Goal: Task Accomplishment & Management: Use online tool/utility

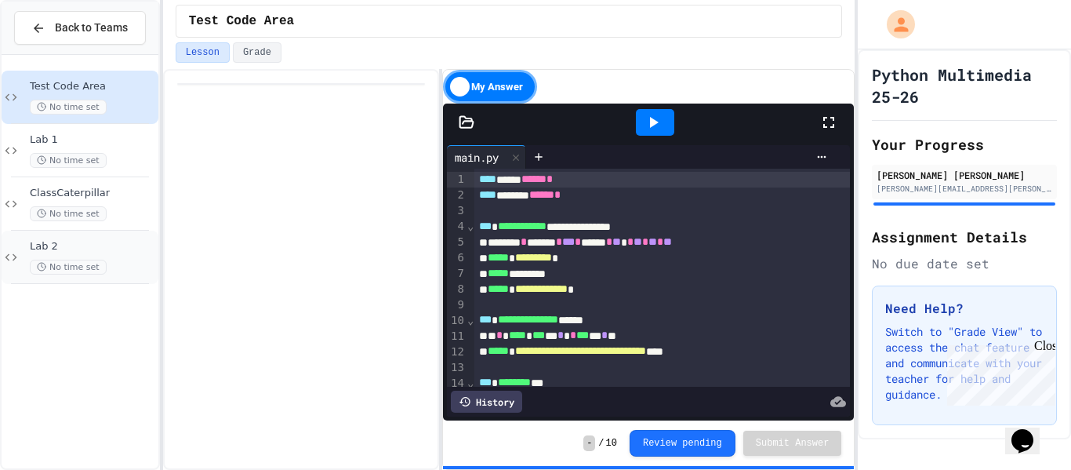
click at [102, 246] on span "Lab 2" at bounding box center [92, 246] width 125 height 13
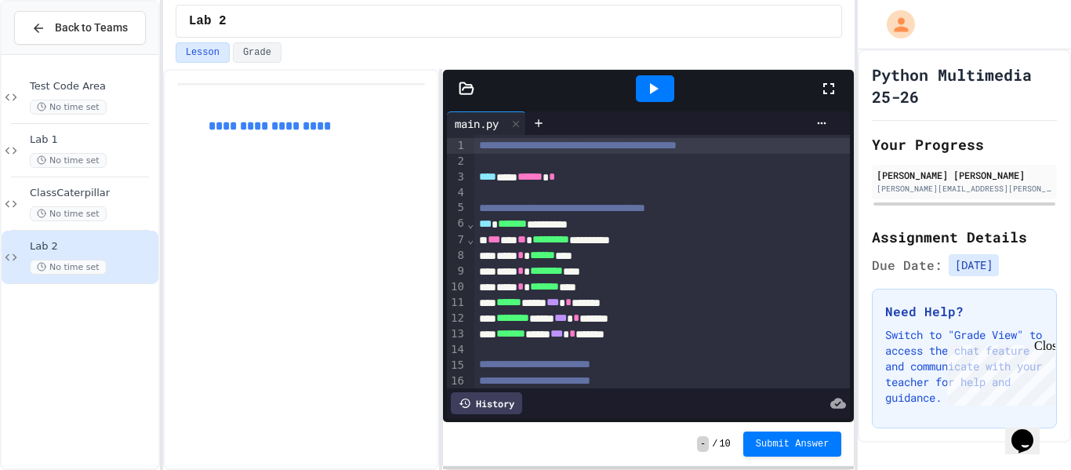
click at [461, 85] on icon at bounding box center [467, 89] width 16 height 16
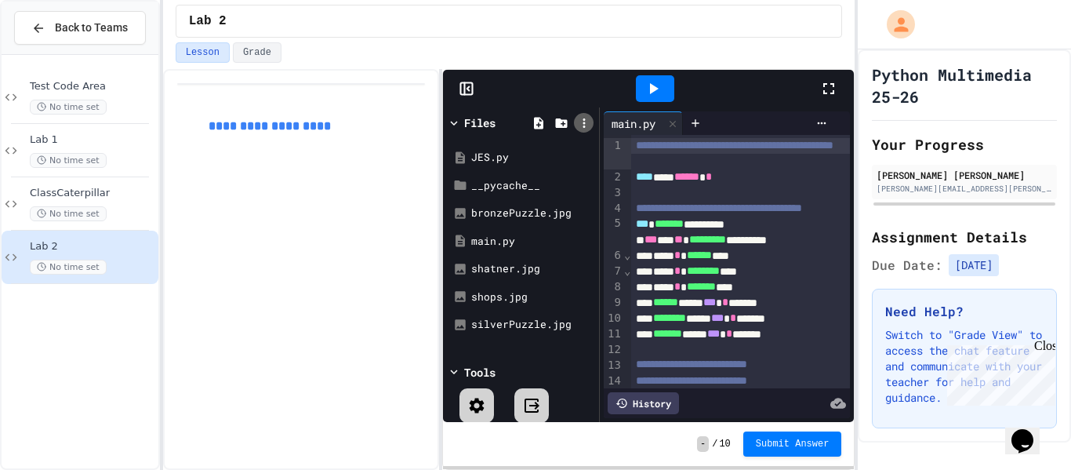
click at [584, 123] on icon at bounding box center [584, 122] width 2 height 9
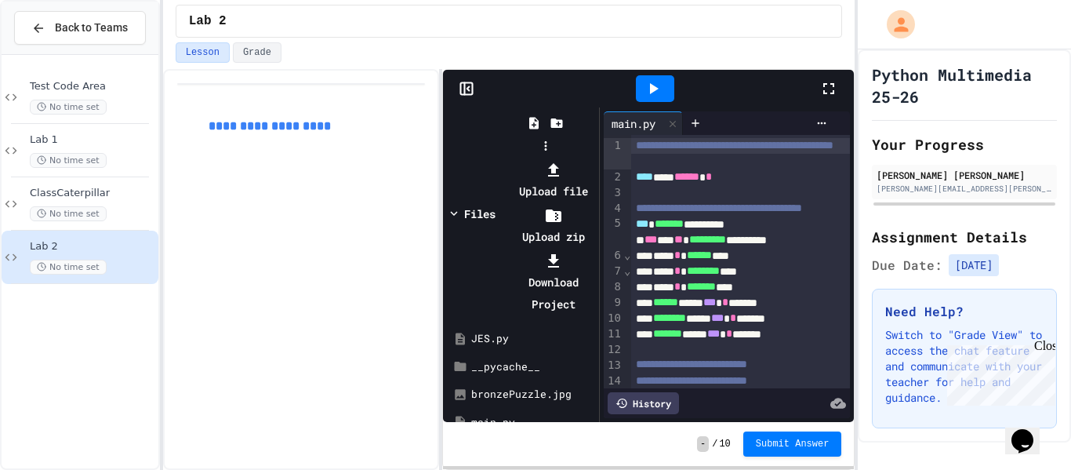
click at [595, 158] on div at bounding box center [553, 169] width 84 height 22
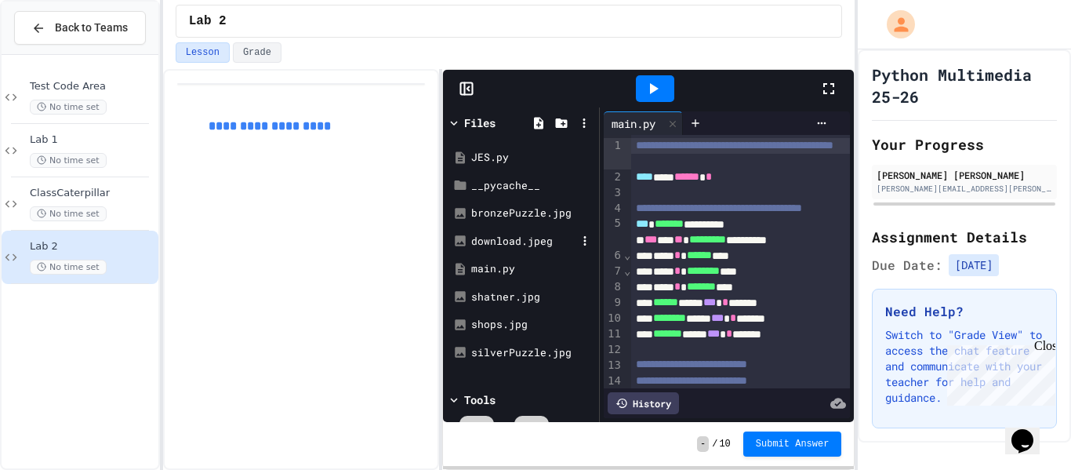
click at [504, 238] on div "download.jpeg" at bounding box center [523, 242] width 105 height 16
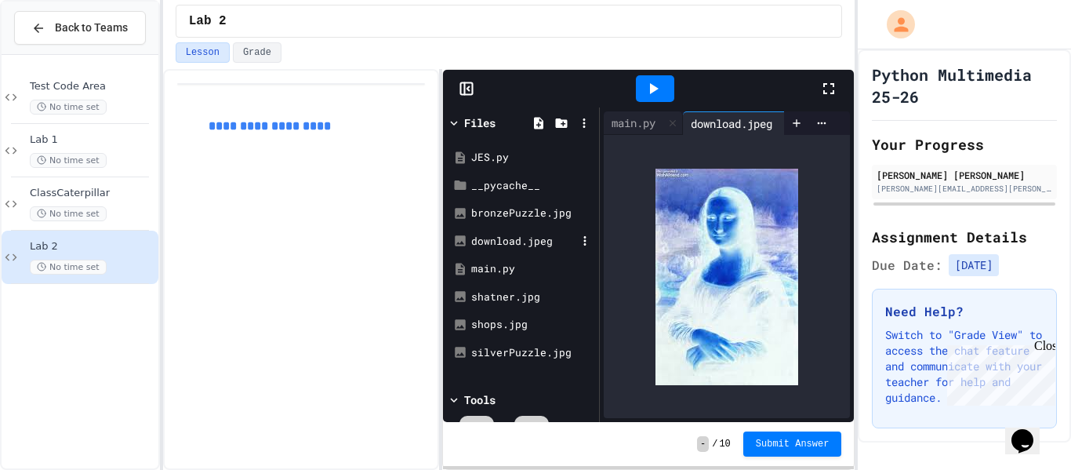
click at [536, 242] on div "download.jpeg" at bounding box center [523, 242] width 105 height 16
click at [583, 239] on icon at bounding box center [585, 241] width 14 height 14
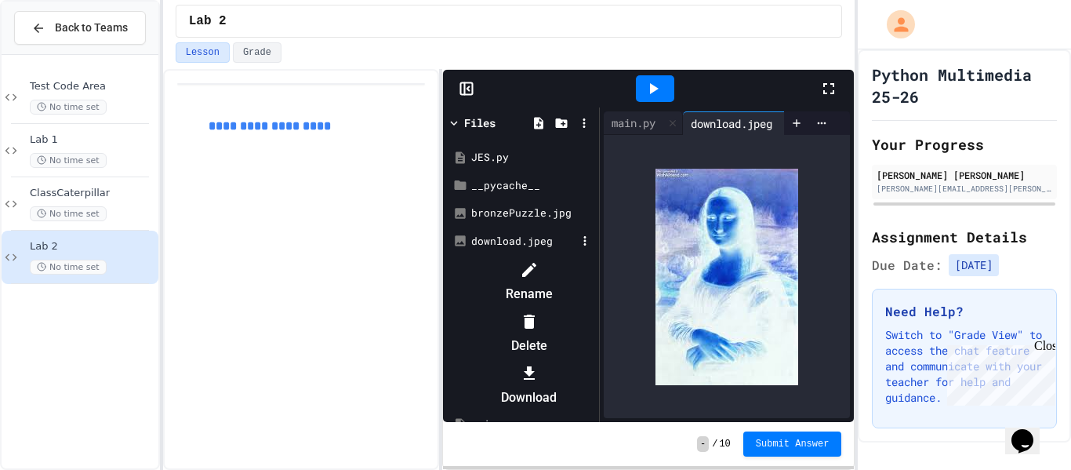
click at [595, 271] on div at bounding box center [529, 268] width 133 height 25
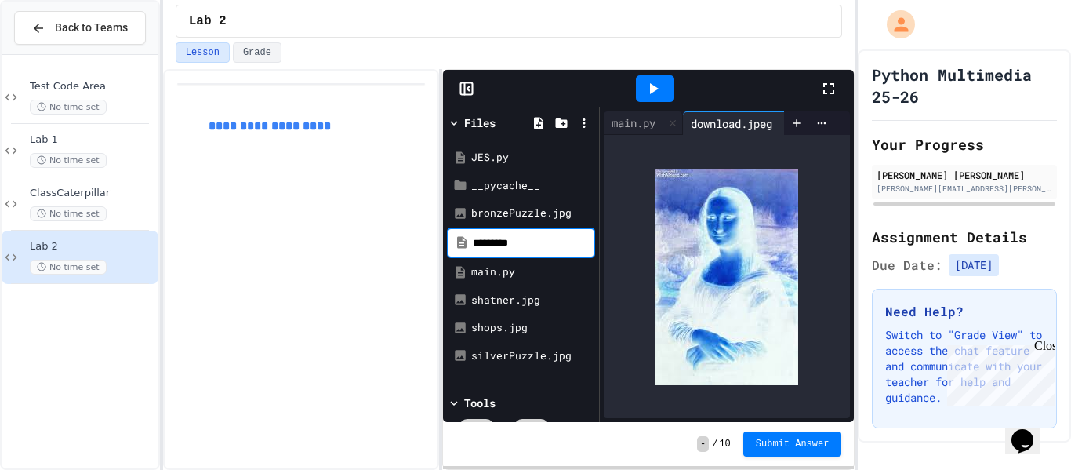
click at [533, 242] on input "*********" at bounding box center [532, 243] width 119 height 16
type input "****"
click at [578, 286] on div "shatner.jpg" at bounding box center [521, 300] width 148 height 28
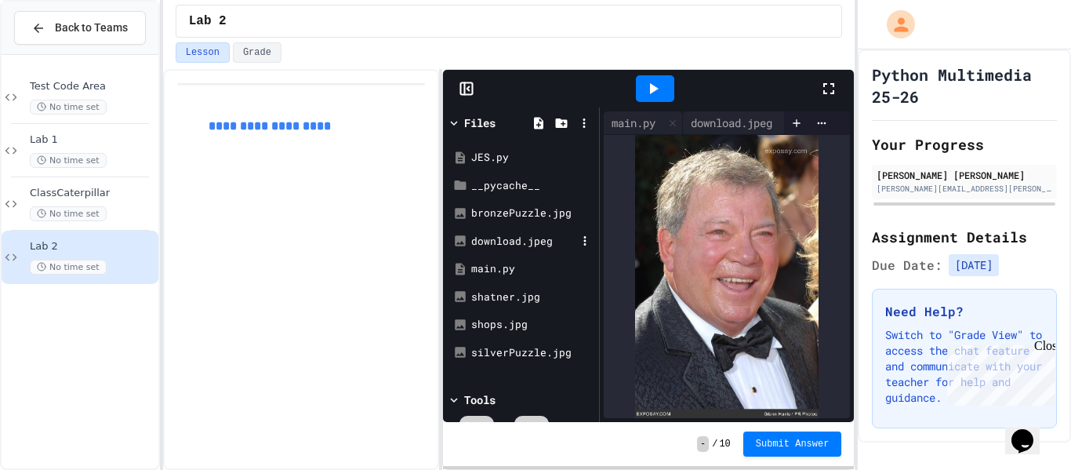
click at [509, 231] on div "download.jpeg" at bounding box center [521, 241] width 148 height 28
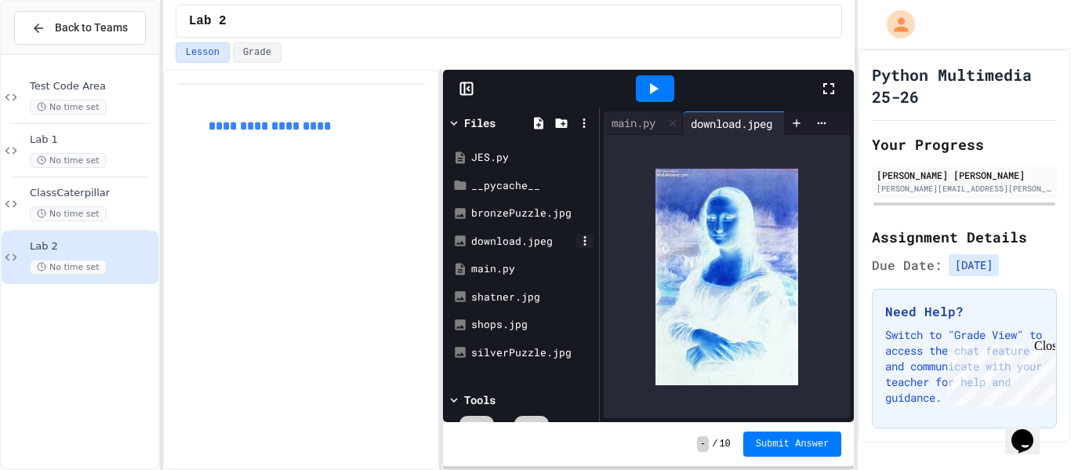
click at [580, 236] on icon at bounding box center [585, 241] width 14 height 14
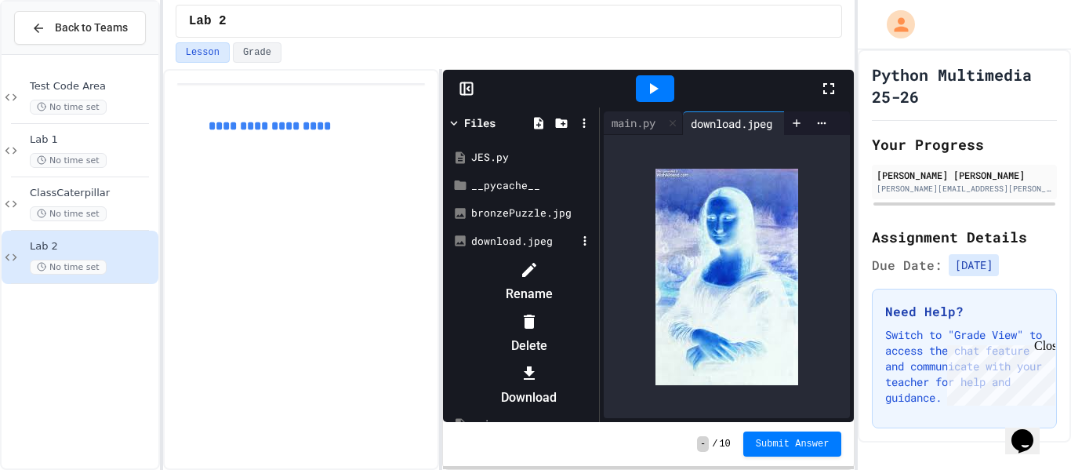
click at [595, 267] on li "Rename" at bounding box center [529, 281] width 133 height 50
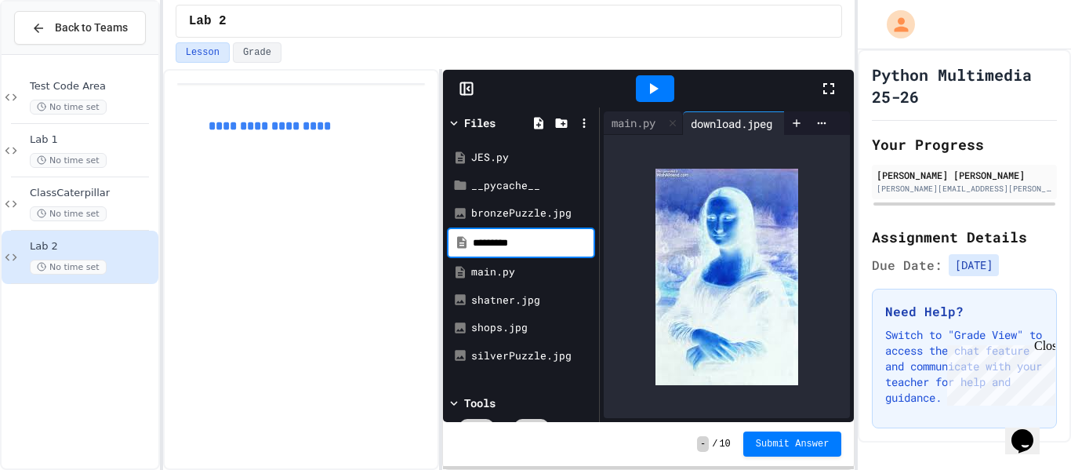
type input "*********"
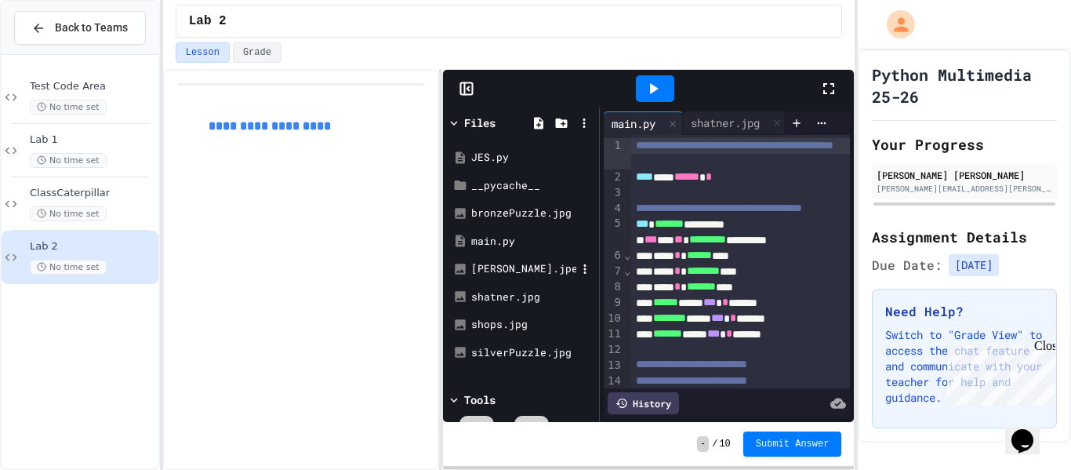
click at [517, 274] on div "[PERSON_NAME].jpeg" at bounding box center [523, 269] width 105 height 16
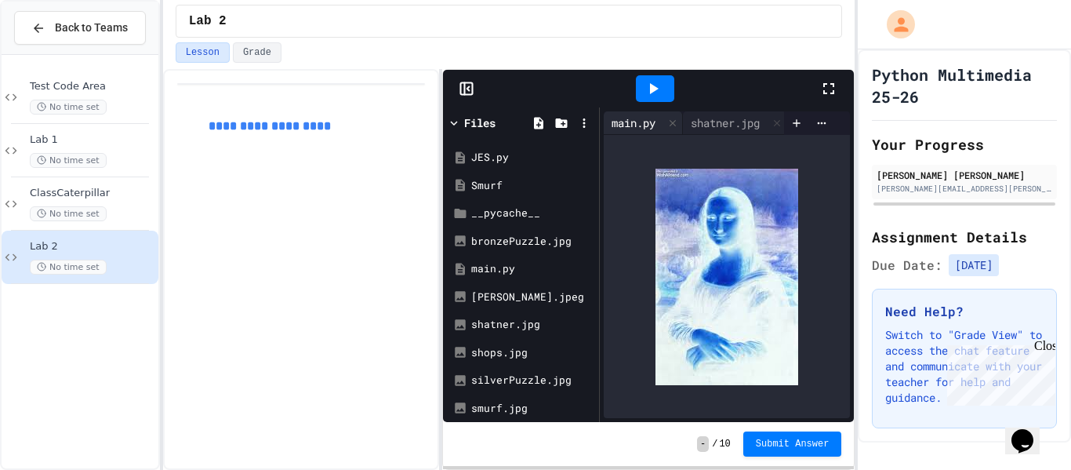
click at [633, 121] on div "main.py" at bounding box center [634, 123] width 60 height 16
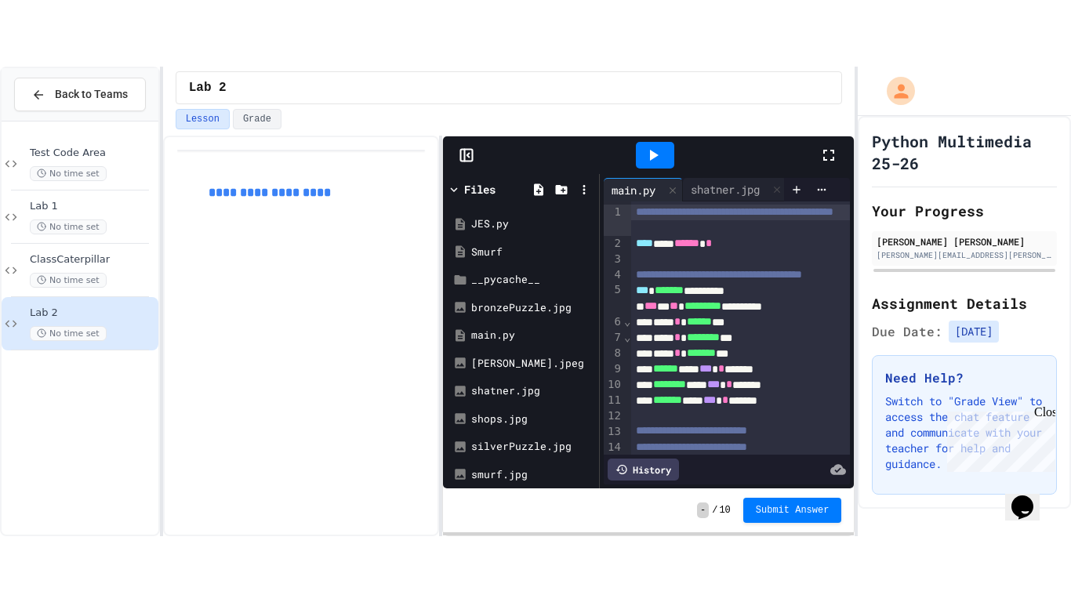
scroll to position [160, 0]
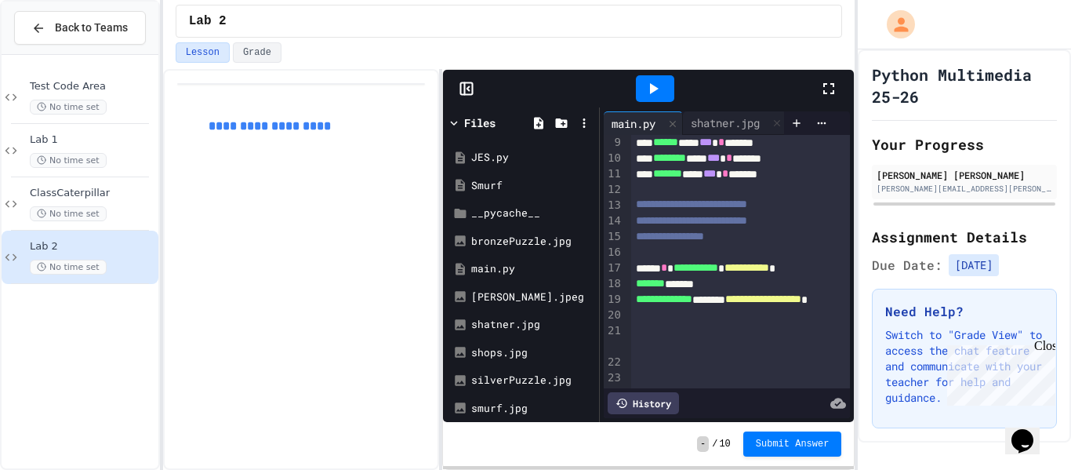
click at [826, 83] on icon at bounding box center [828, 88] width 11 height 11
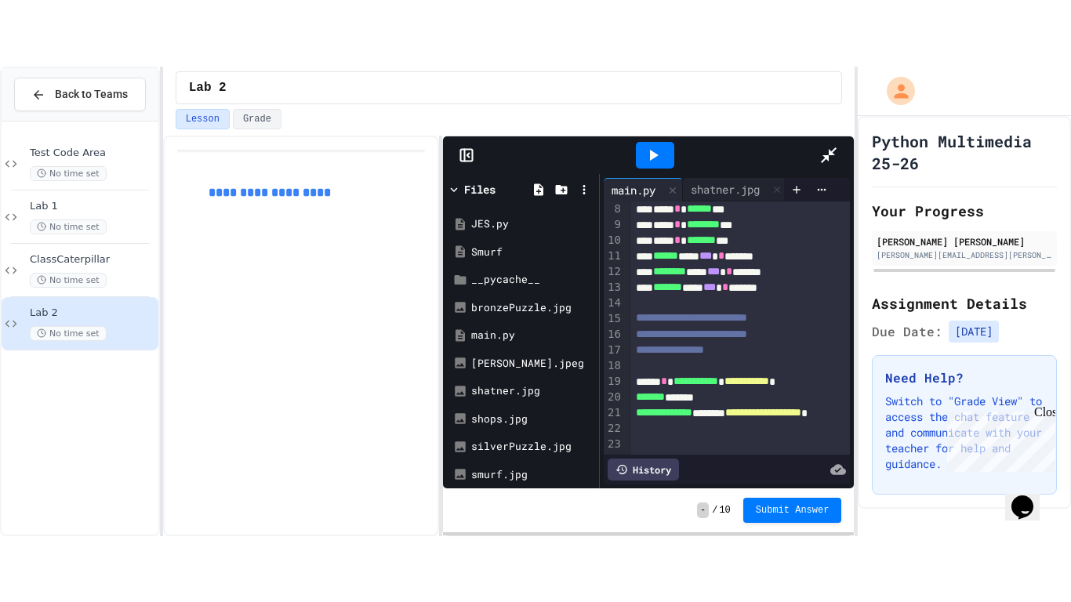
scroll to position [0, 0]
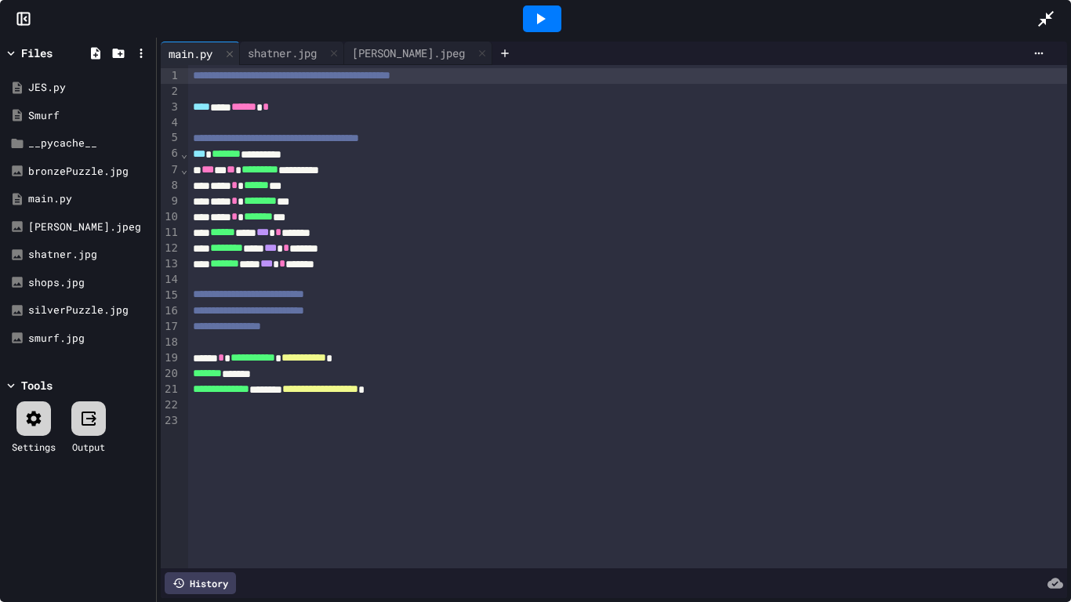
click at [549, 14] on div at bounding box center [542, 18] width 38 height 27
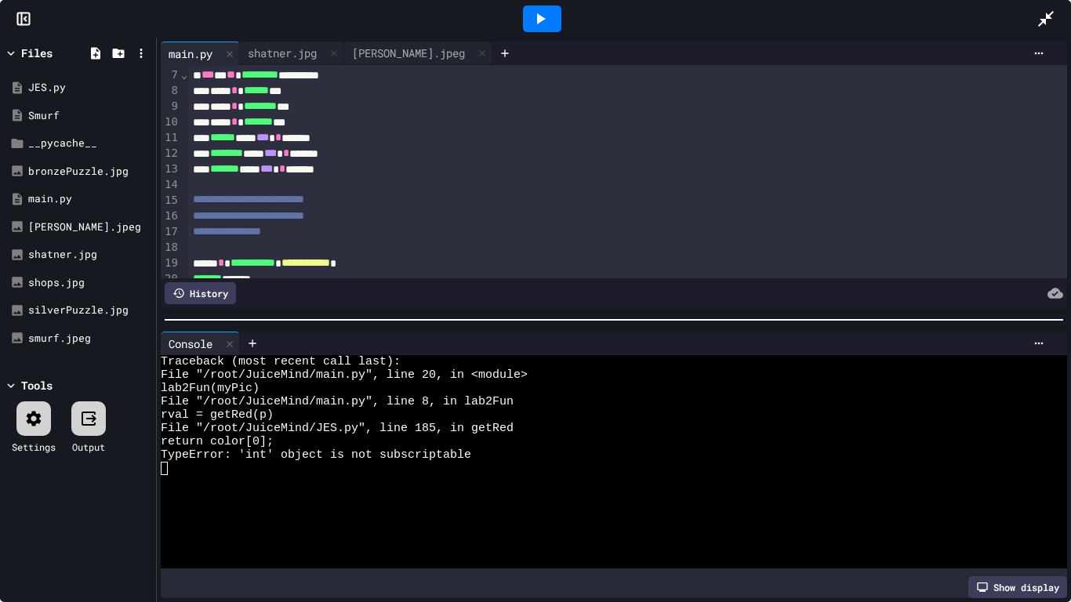
scroll to position [153, 0]
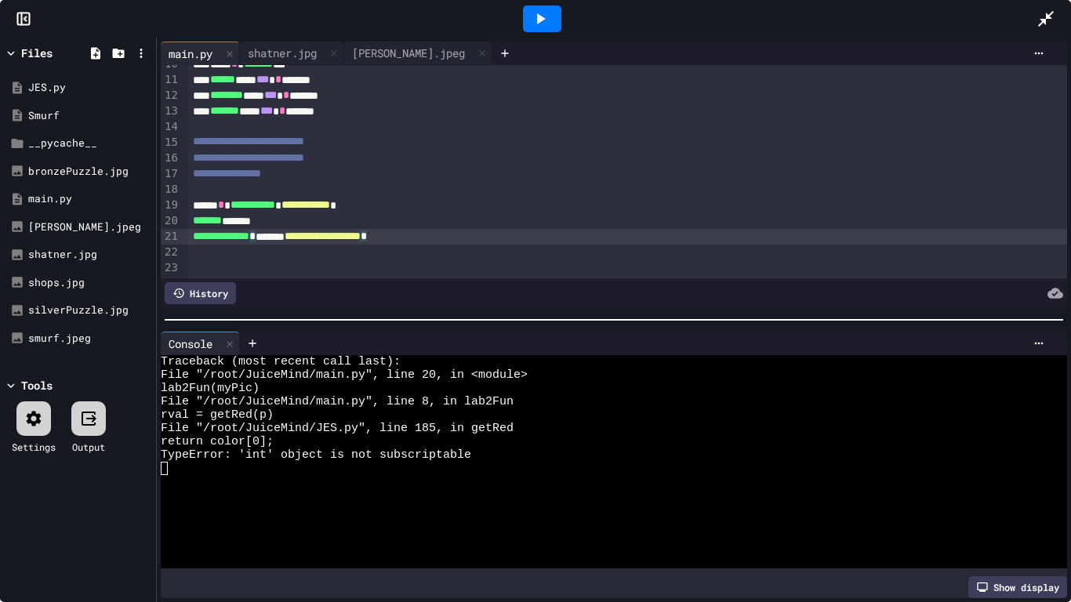
click at [488, 241] on div "**********" at bounding box center [628, 237] width 880 height 16
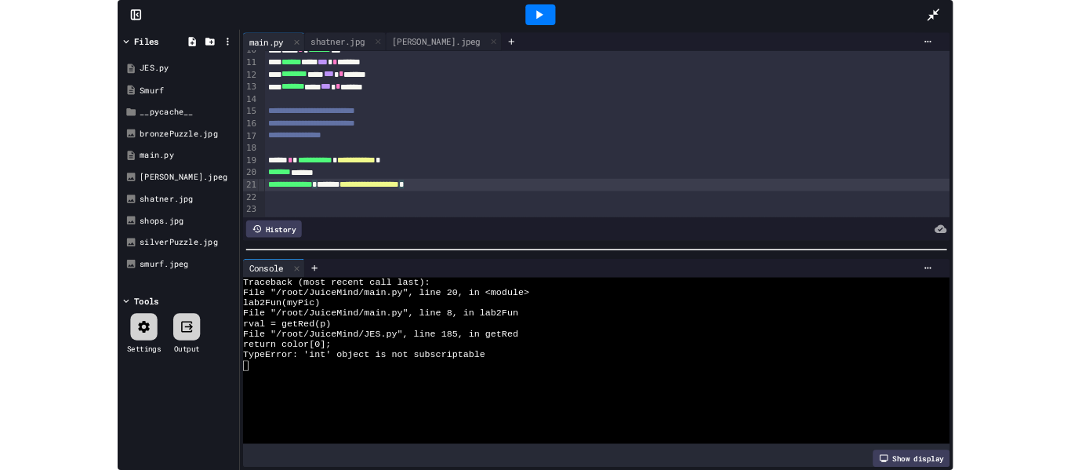
scroll to position [0, 0]
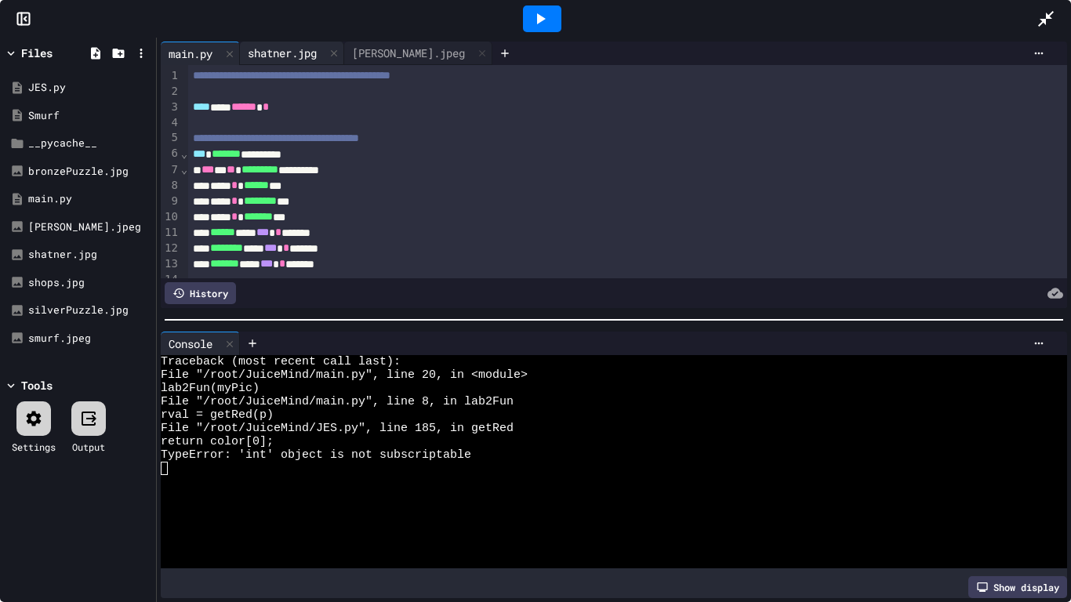
click at [295, 60] on div "shatner.jpg" at bounding box center [282, 53] width 85 height 16
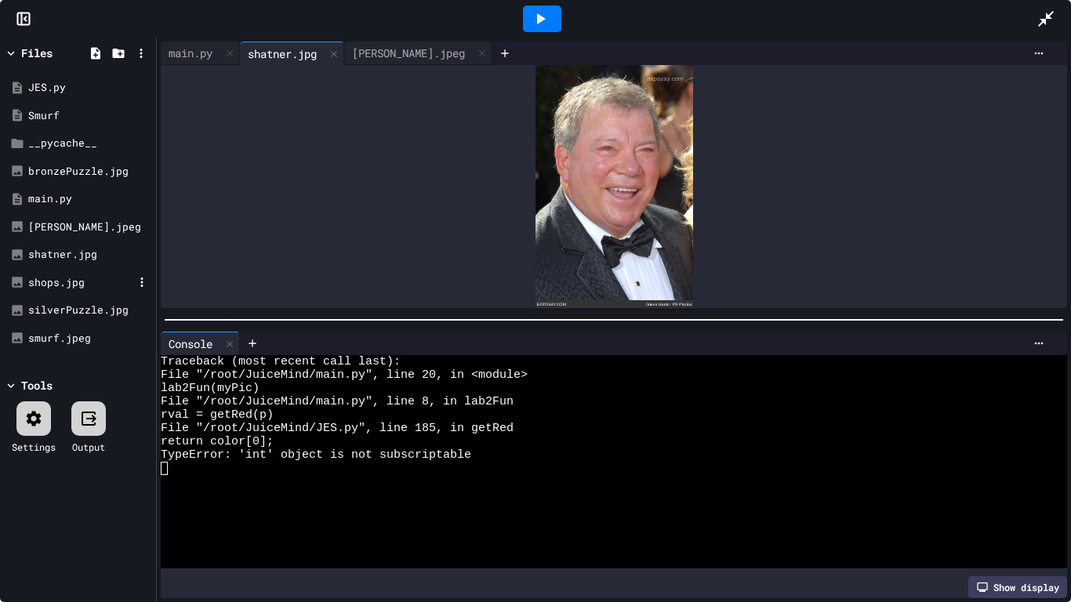
click at [49, 282] on div "shops.jpg" at bounding box center [80, 283] width 105 height 16
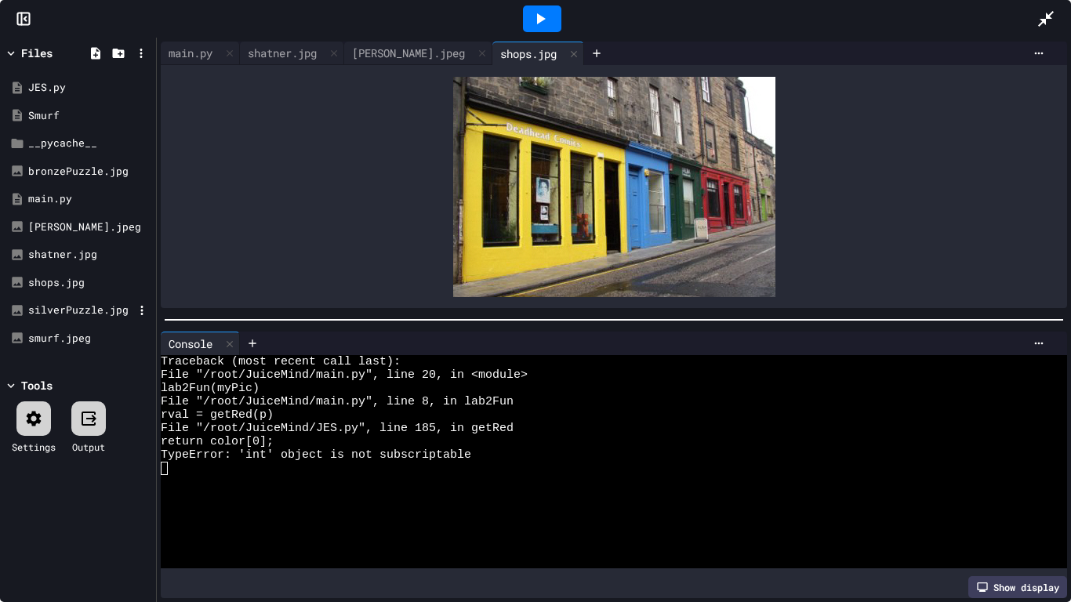
click at [52, 315] on div "silverPuzzle.jpg" at bounding box center [80, 311] width 105 height 16
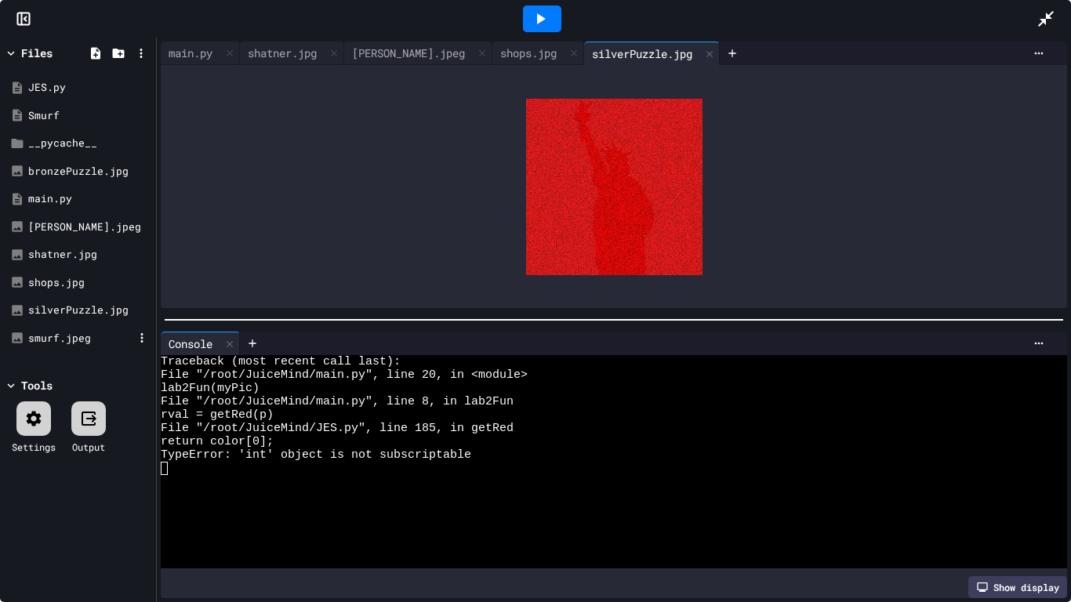
click at [81, 339] on div "smurf.jpeg" at bounding box center [80, 339] width 105 height 16
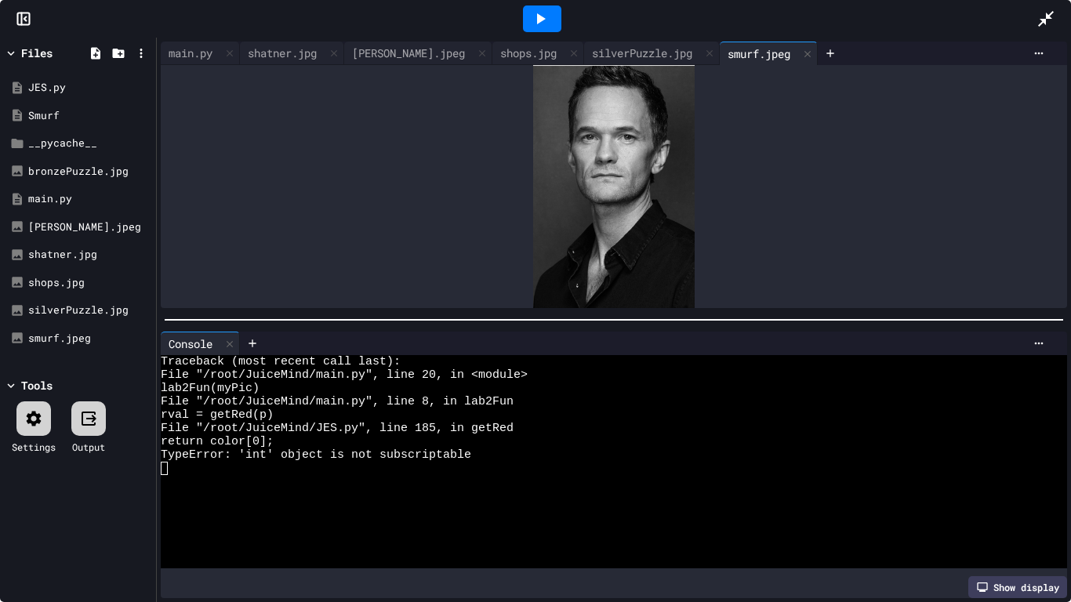
click at [1041, 12] on icon at bounding box center [1046, 18] width 19 height 19
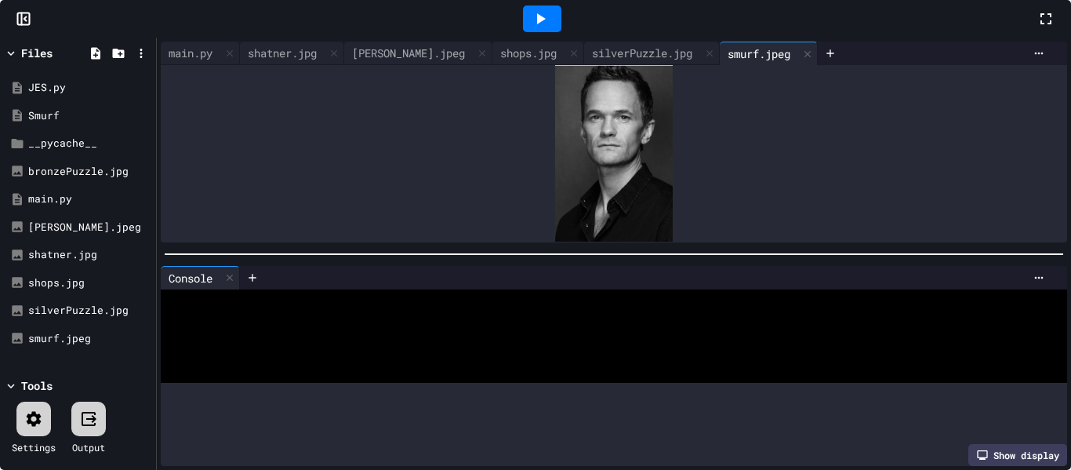
scroll to position [93, 0]
